Goal: Information Seeking & Learning: Learn about a topic

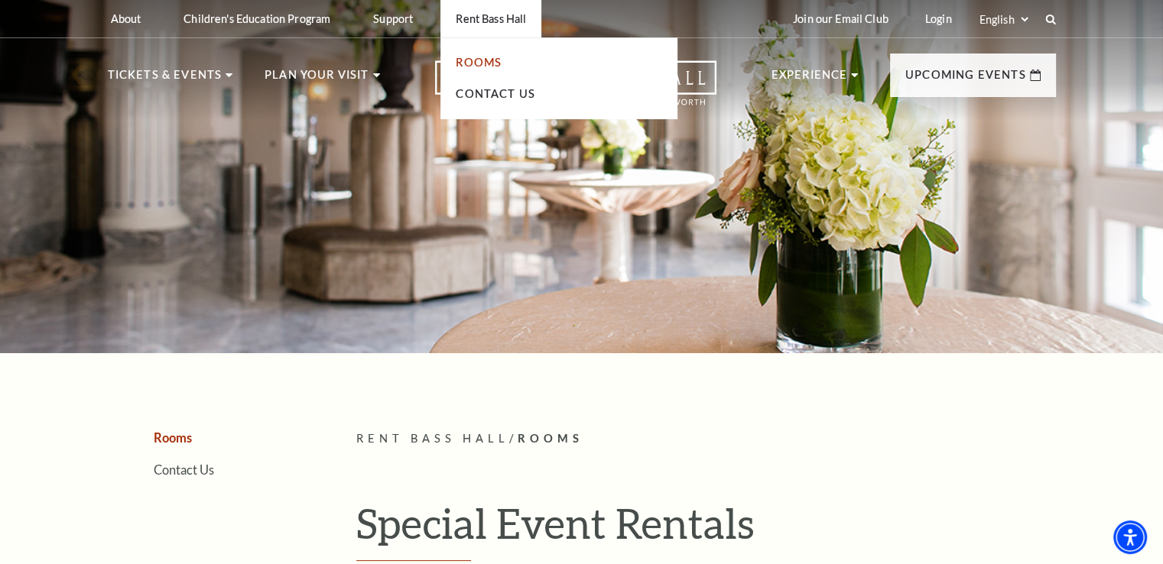
click at [498, 67] on link "Rooms" at bounding box center [479, 62] width 46 height 13
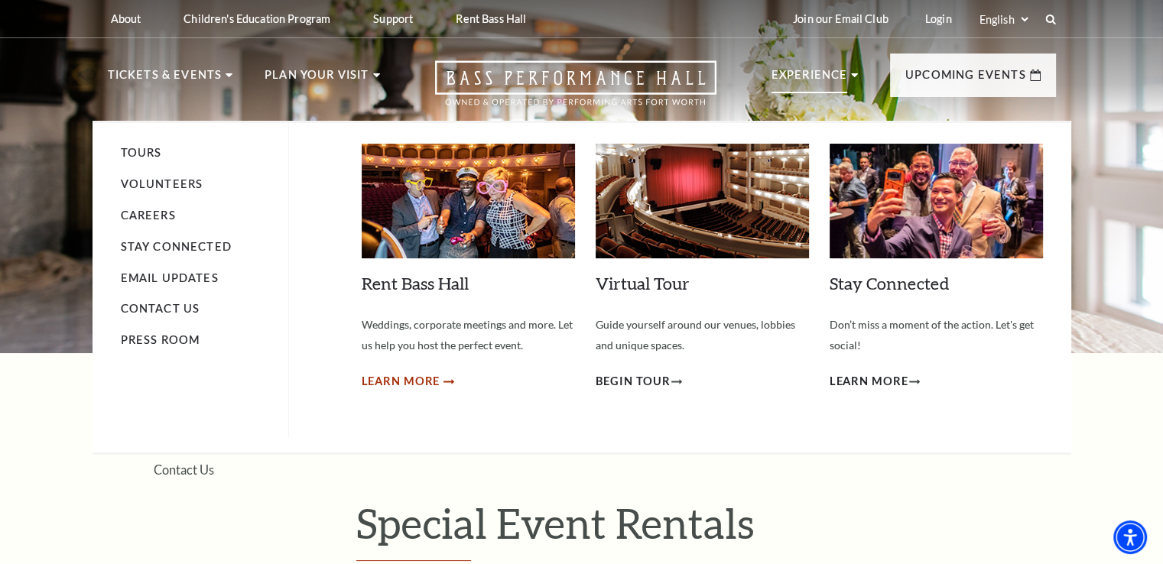
click at [426, 374] on span "Learn More" at bounding box center [401, 381] width 79 height 19
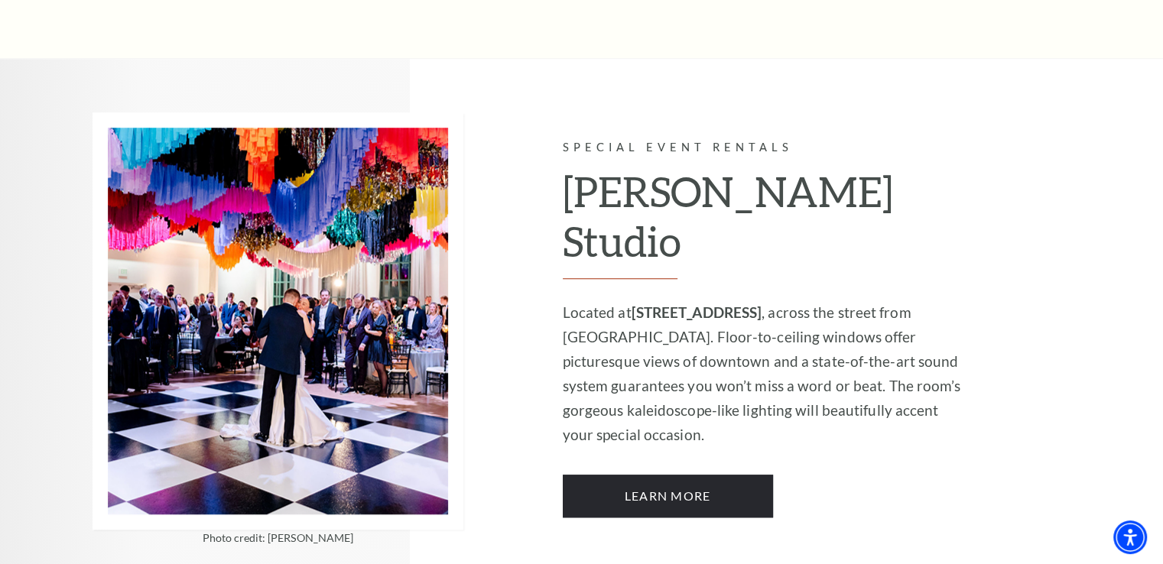
scroll to position [1299, 0]
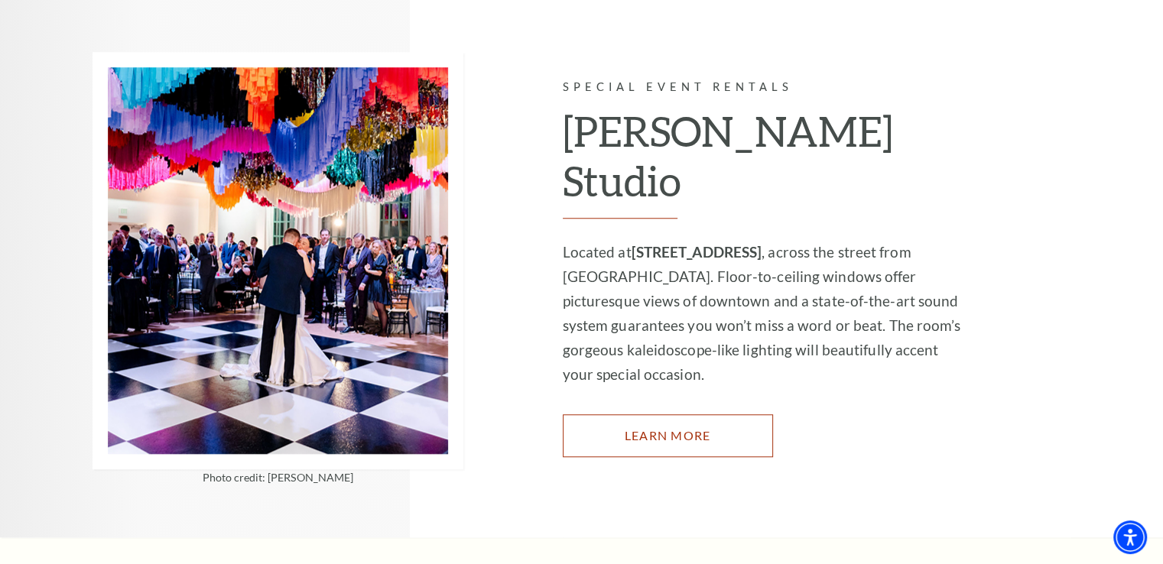
click at [633, 414] on link "Learn More" at bounding box center [668, 435] width 210 height 43
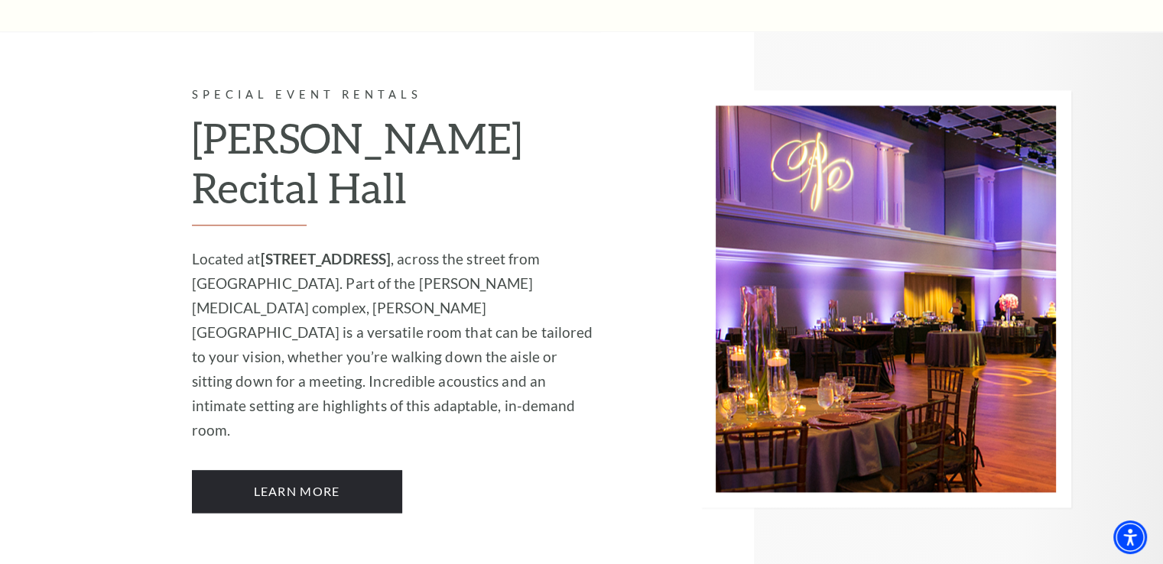
scroll to position [1909, 0]
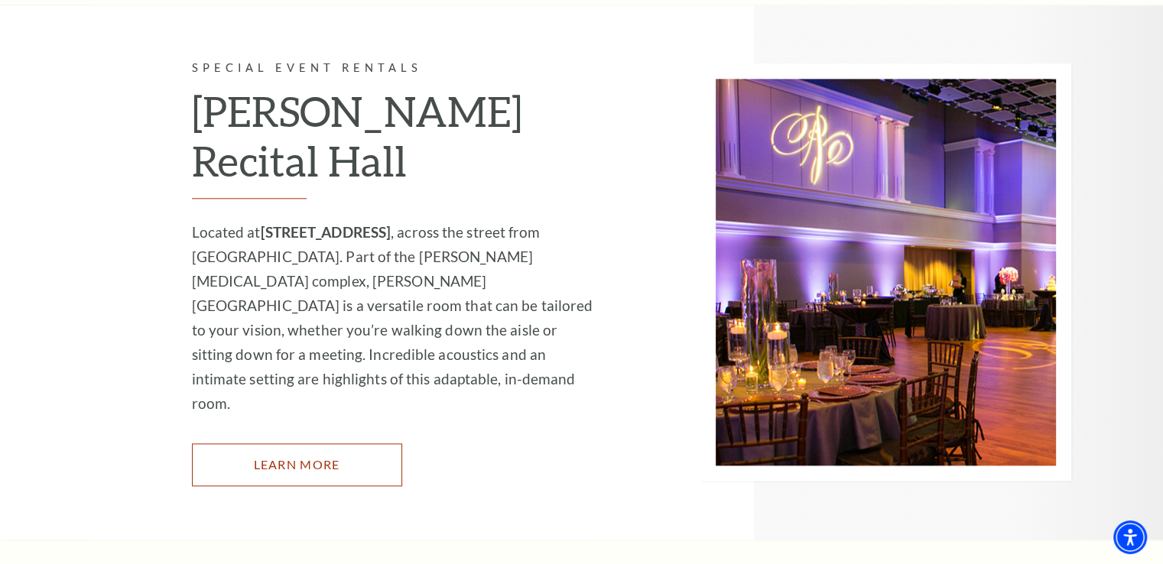
click at [362, 443] on link "Learn More" at bounding box center [297, 464] width 210 height 43
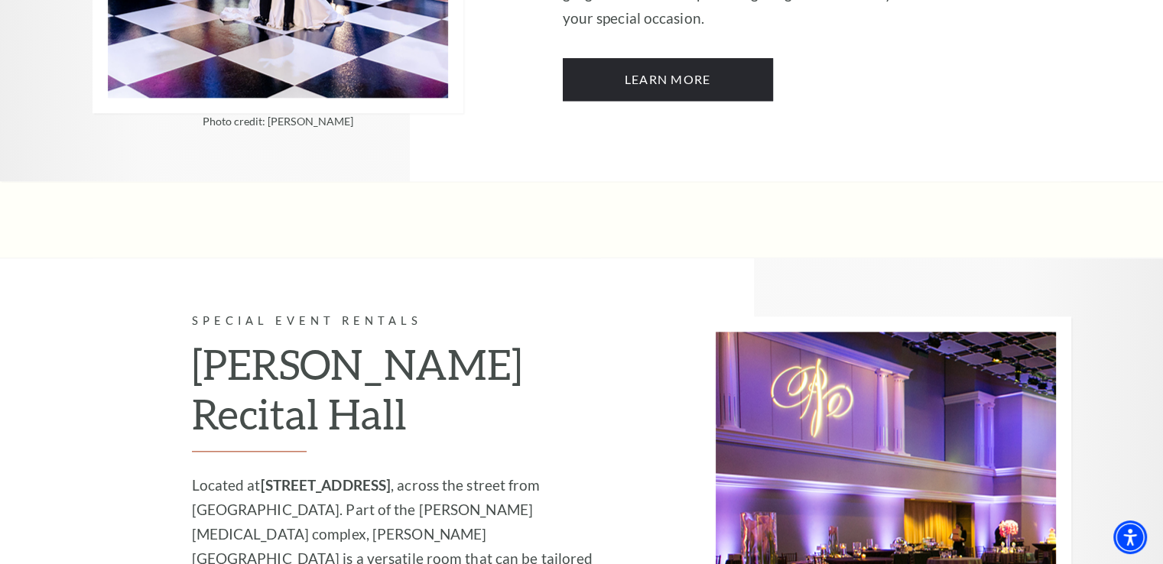
scroll to position [1295, 0]
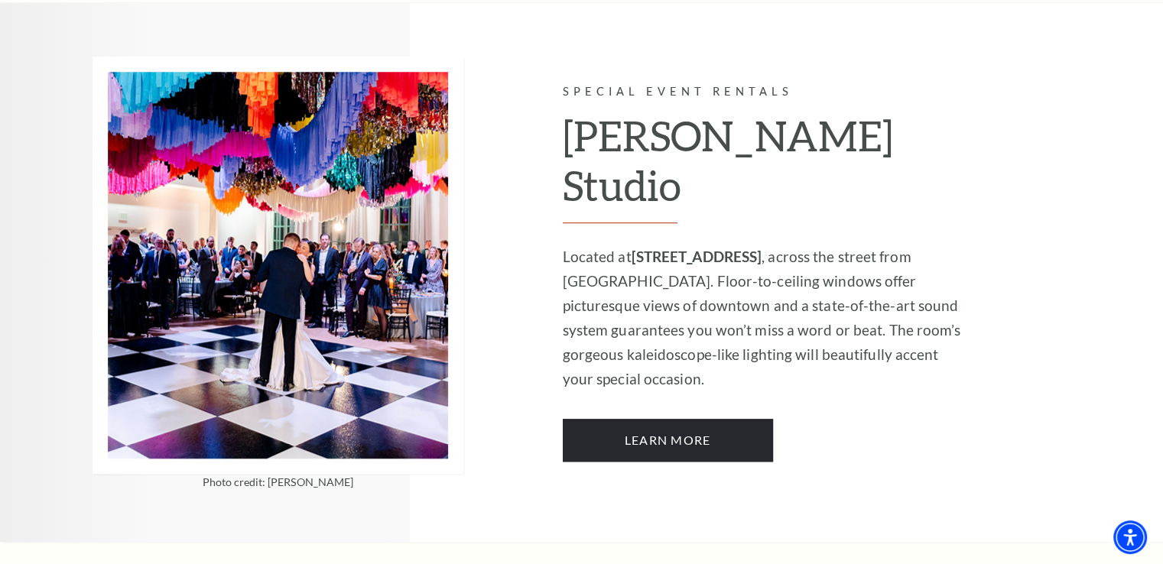
click at [596, 368] on div "Special Event Rentals McDavid Studio Located at 301 E. 5th Street , across the …" at bounding box center [767, 272] width 409 height 379
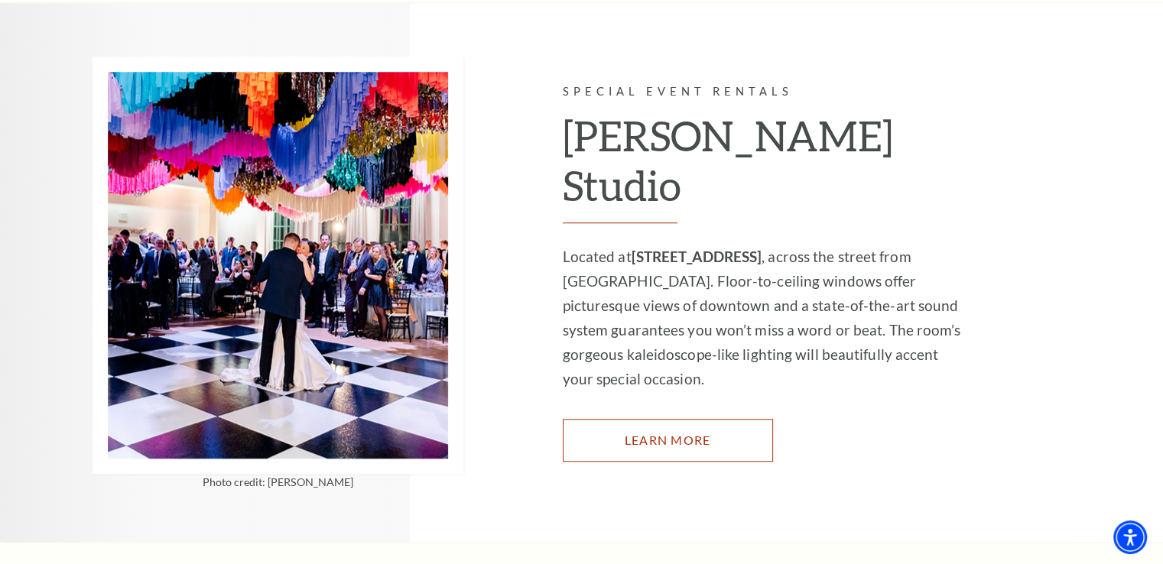
click at [601, 419] on link "Learn More" at bounding box center [668, 440] width 210 height 43
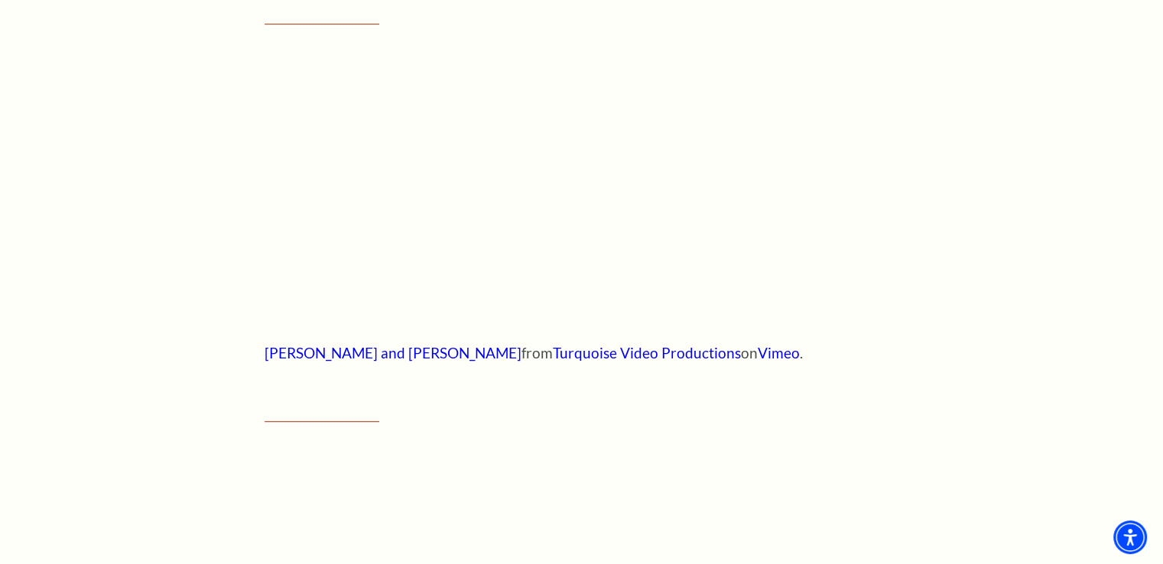
scroll to position [710, 0]
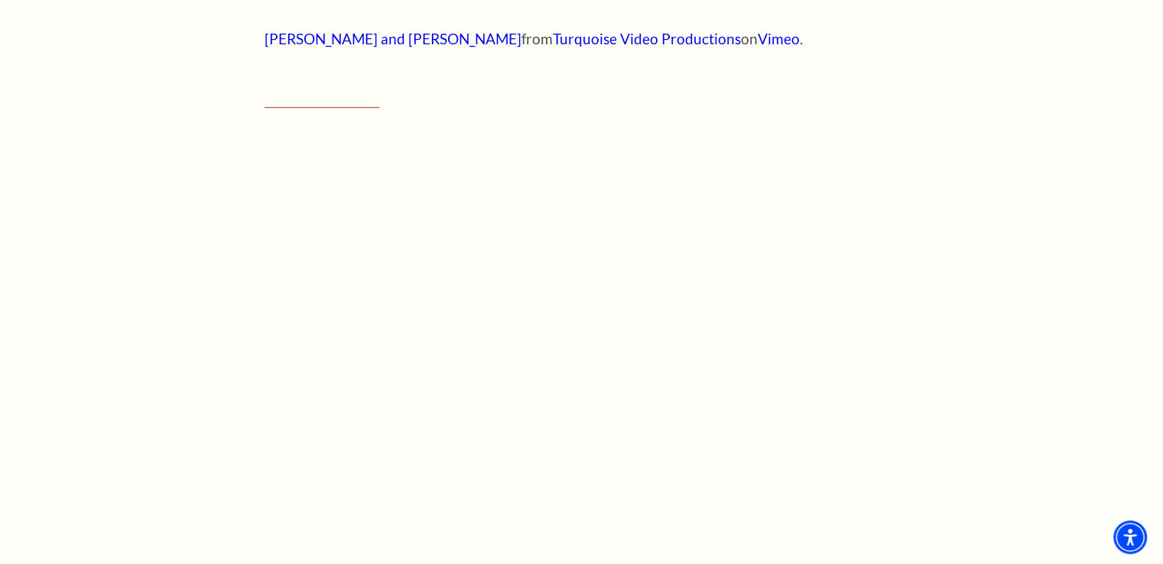
scroll to position [1191, 0]
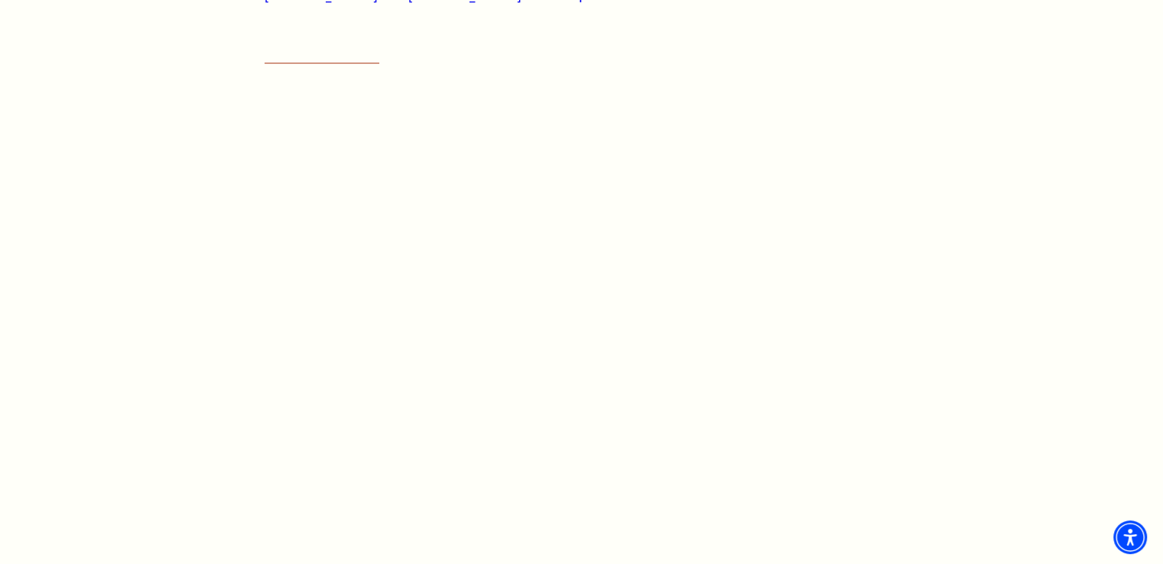
drag, startPoint x: 1105, startPoint y: 215, endPoint x: 1171, endPoint y: 219, distance: 65.8
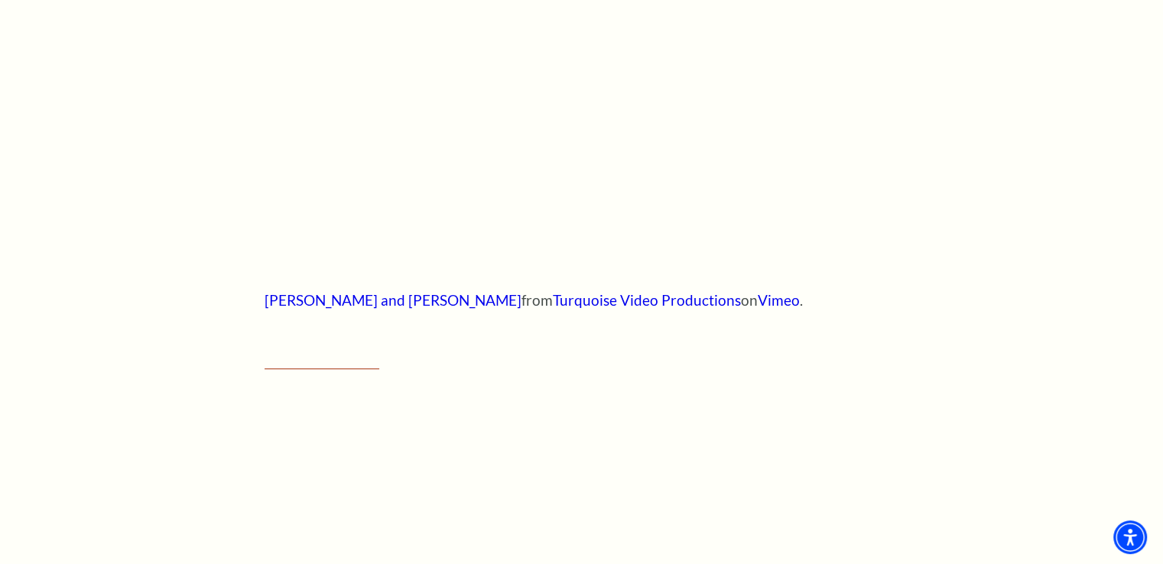
scroll to position [732, 0]
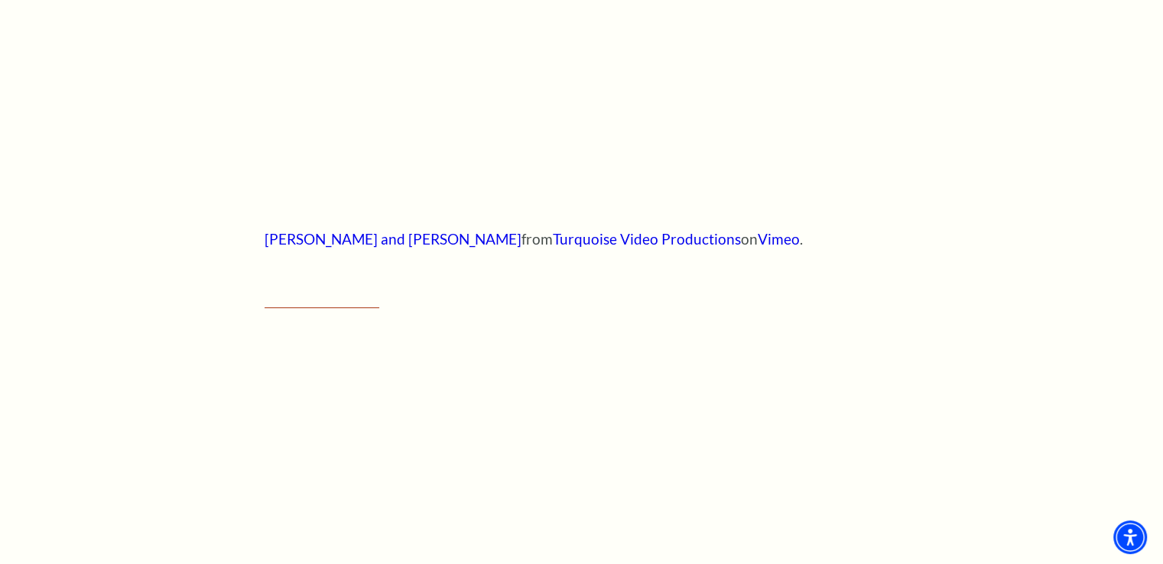
scroll to position [1452, 0]
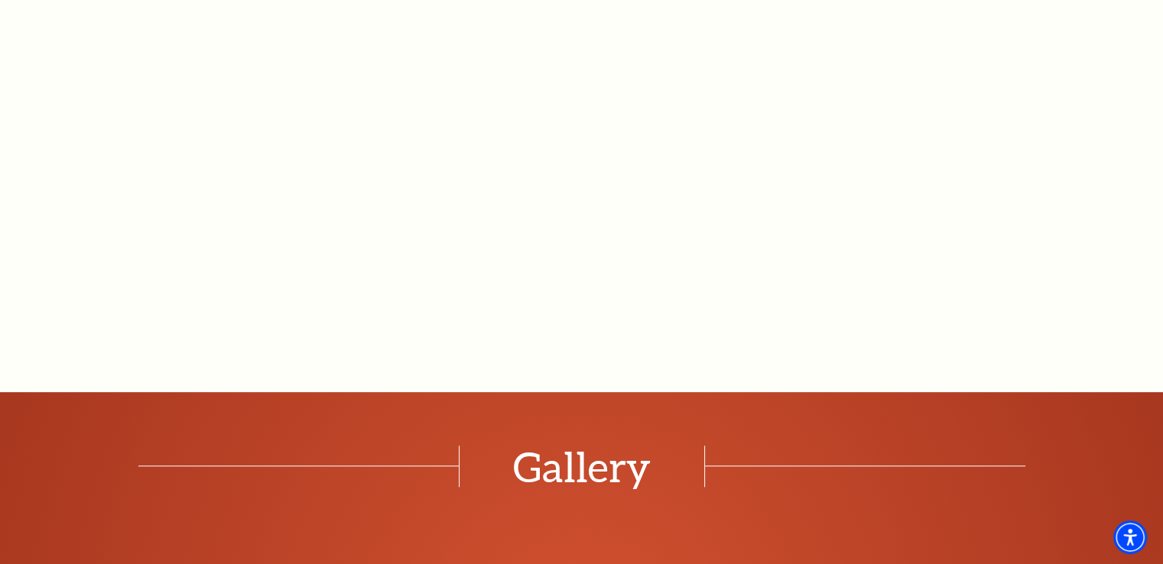
drag, startPoint x: 974, startPoint y: 136, endPoint x: 989, endPoint y: 227, distance: 92.2
click at [989, 227] on div "Empty heading [PERSON_NAME] and [PERSON_NAME] from Turquoise Video Productions …" at bounding box center [581, 524] width 1163 height 2146
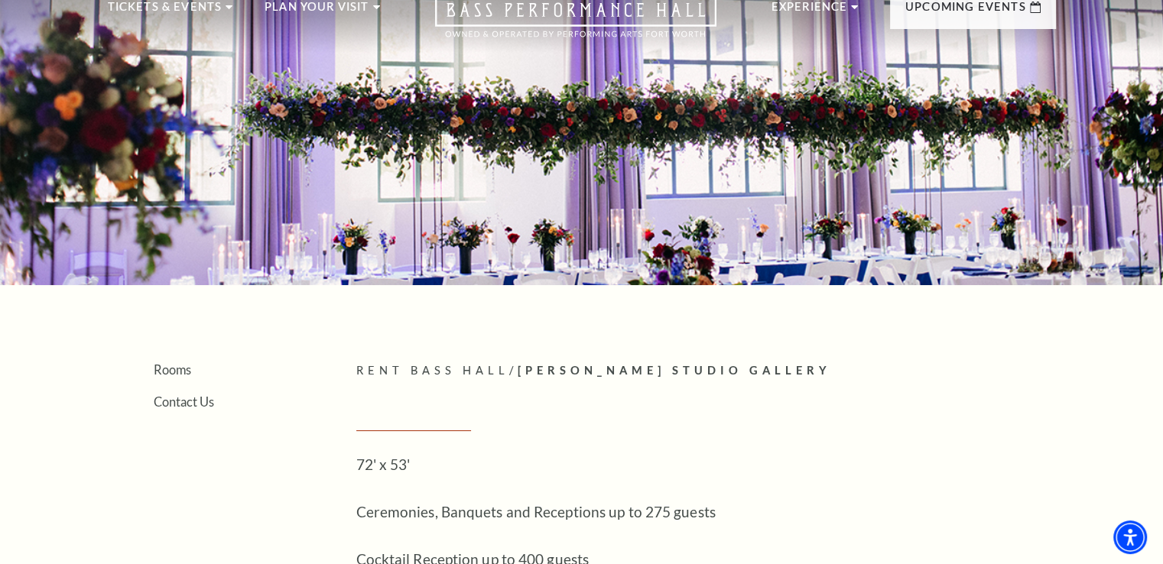
scroll to position [0, 0]
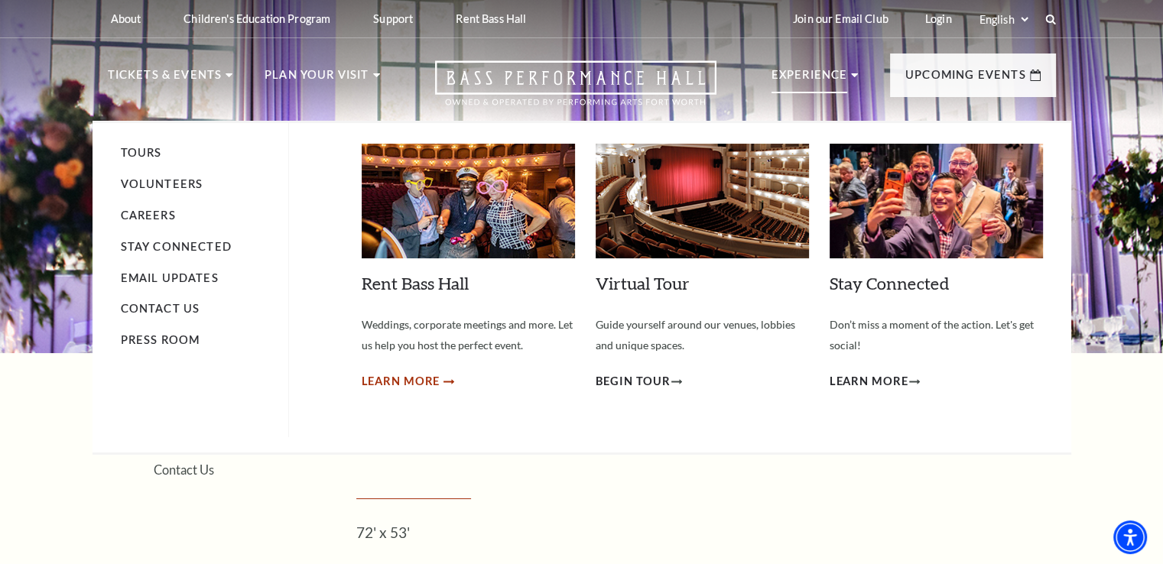
click at [395, 377] on span "Learn More" at bounding box center [401, 381] width 79 height 19
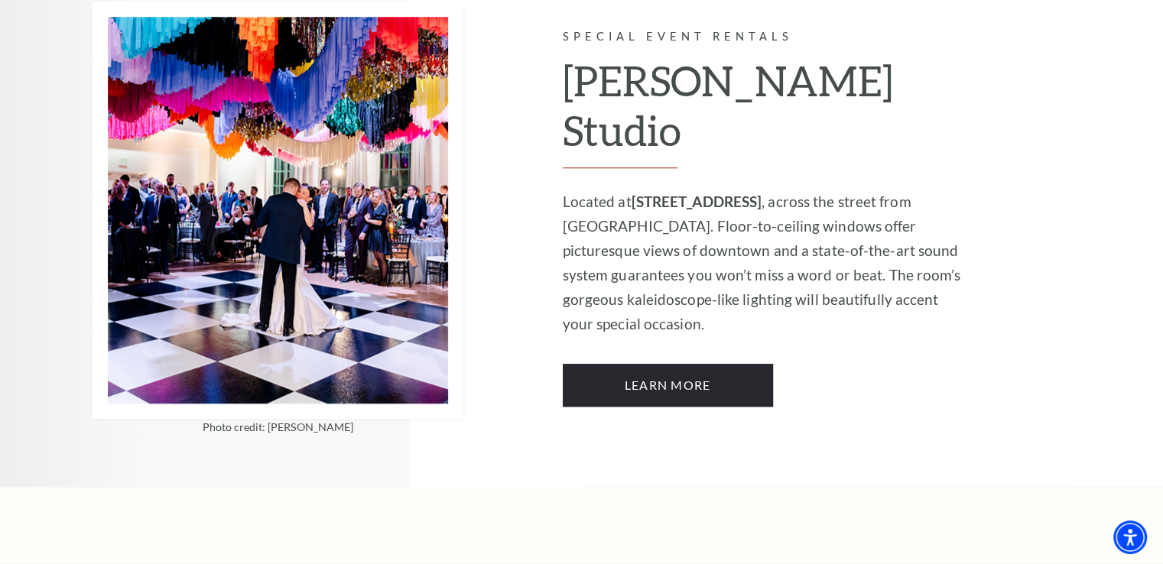
scroll to position [1223, 0]
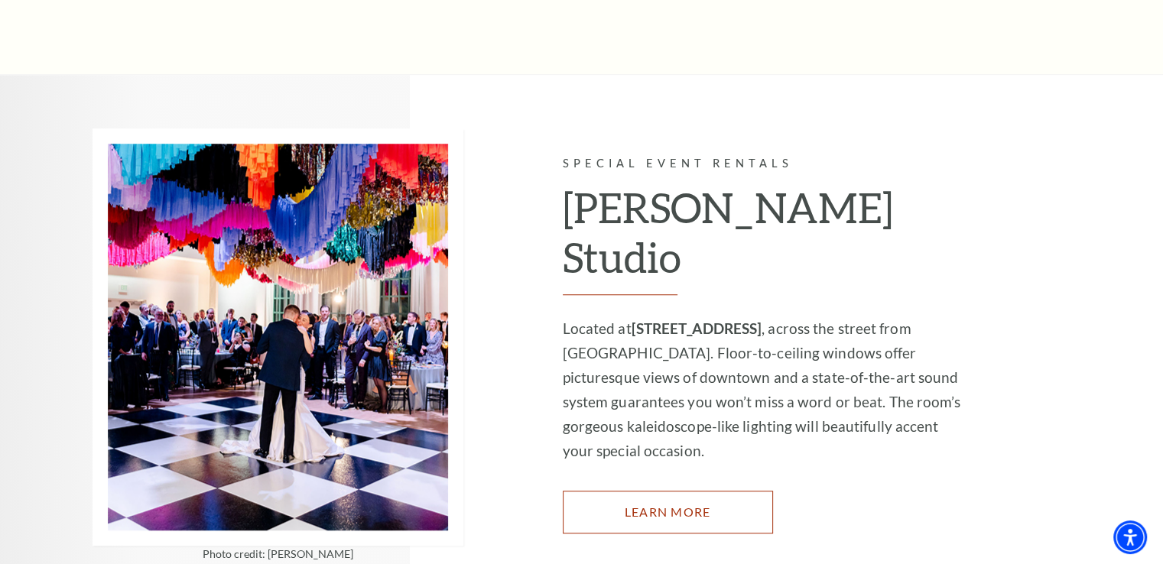
click at [712, 491] on link "Learn More" at bounding box center [668, 512] width 210 height 43
